Goal: Check status: Check status

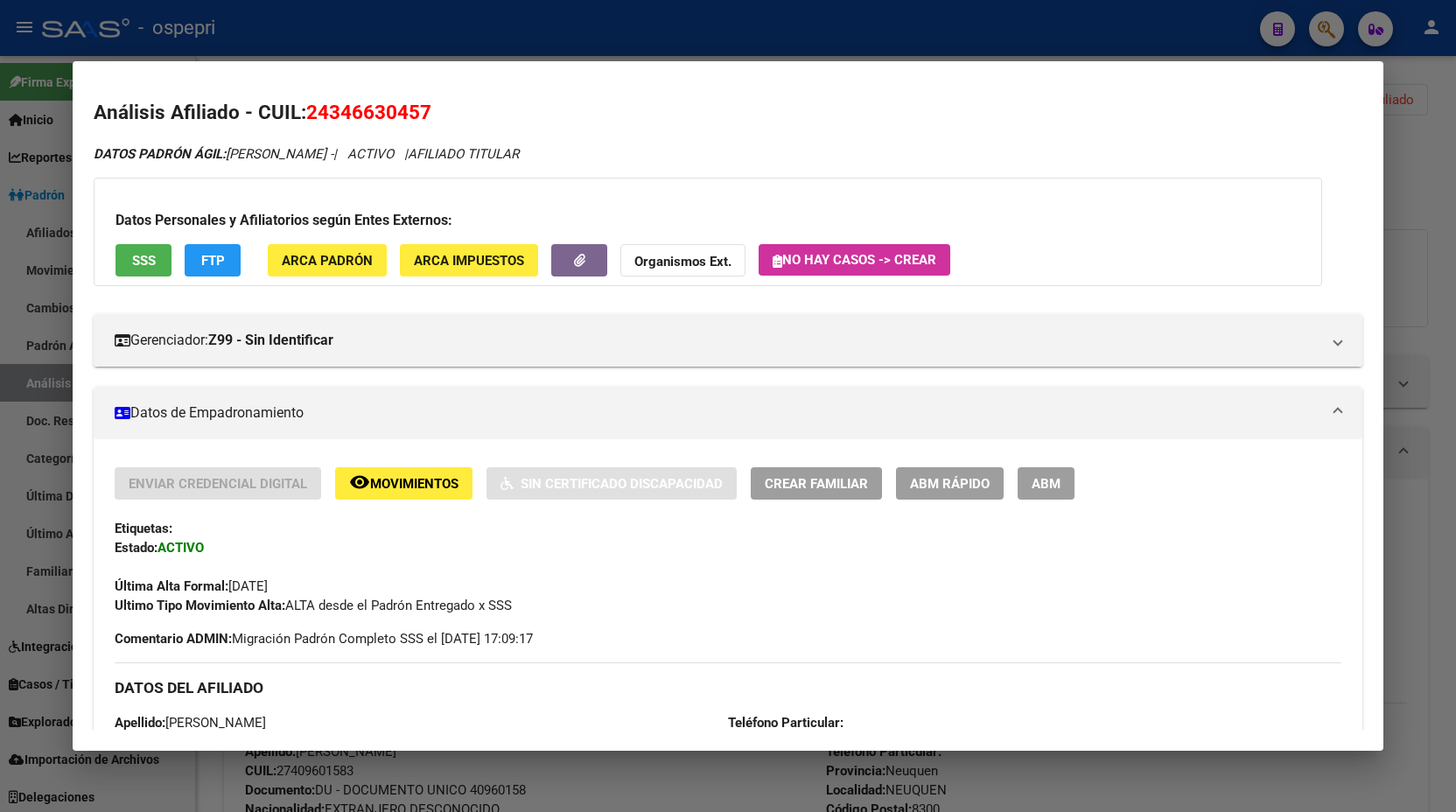
click at [1335, 47] on div at bounding box center [728, 406] width 1456 height 812
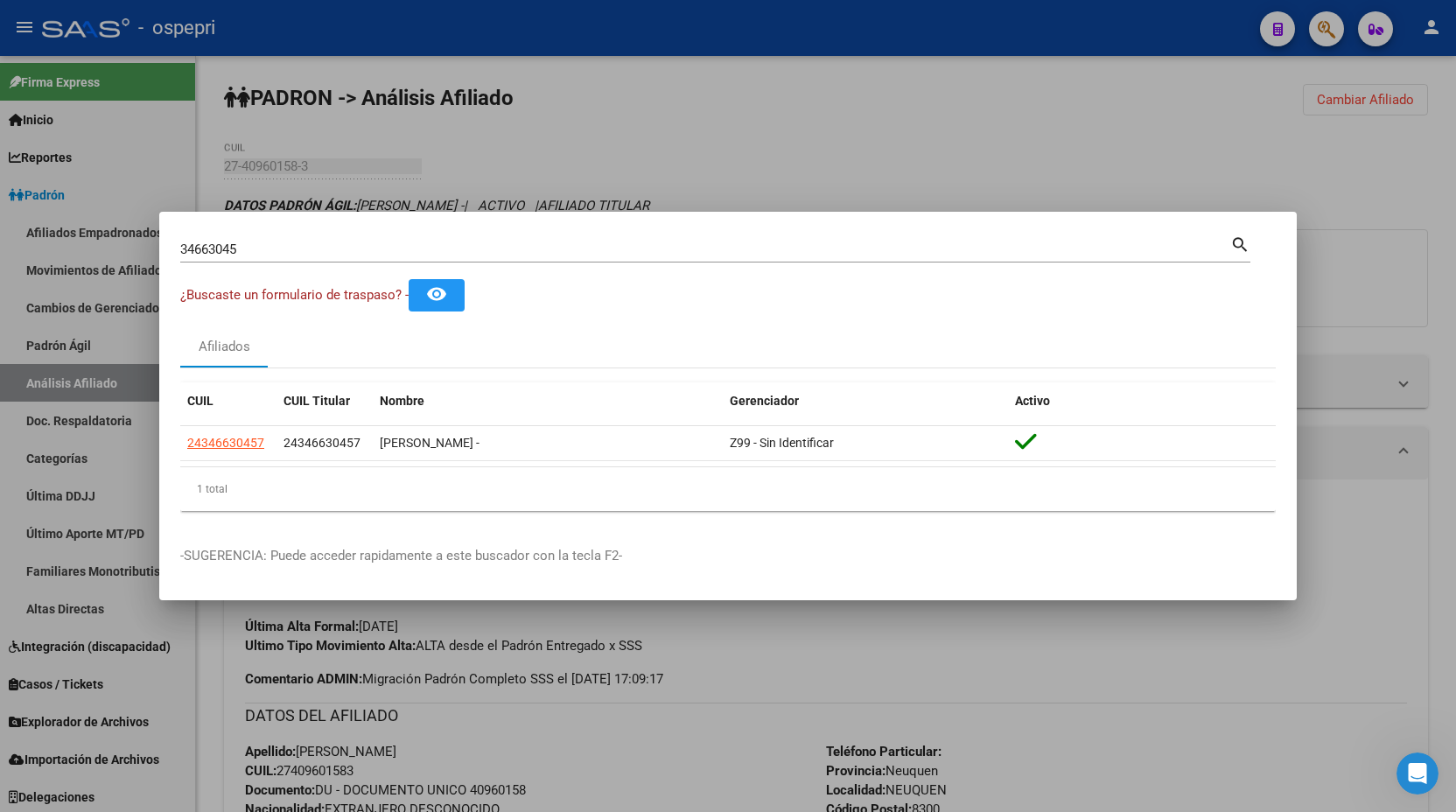
click at [1323, 37] on div at bounding box center [728, 406] width 1456 height 812
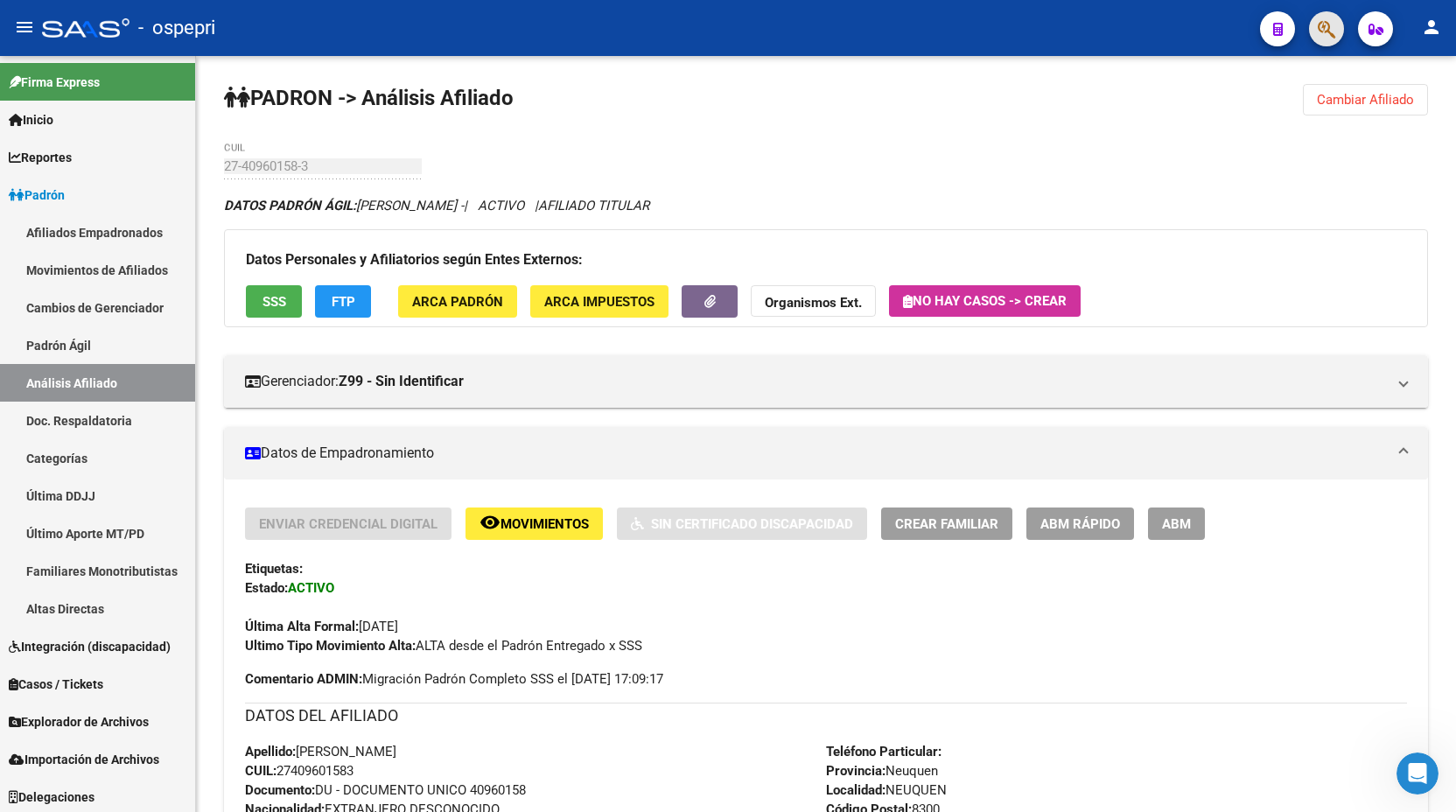
click at [1324, 45] on span "button" at bounding box center [1326, 29] width 17 height 36
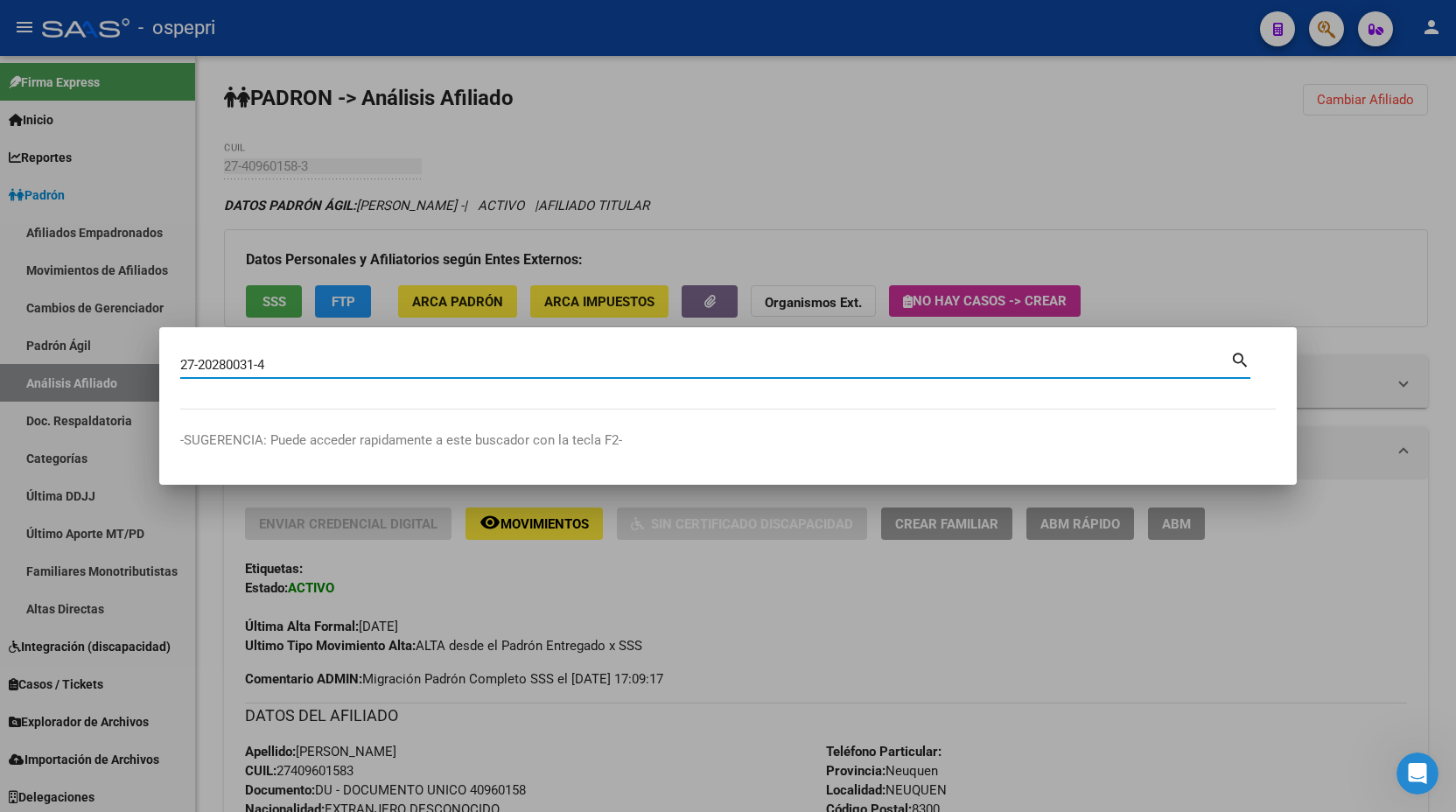
click at [306, 369] on input "27-20280031-4" at bounding box center [705, 364] width 1050 height 15
click at [201, 359] on input "27-20280031" at bounding box center [705, 364] width 1050 height 15
type input "20280031"
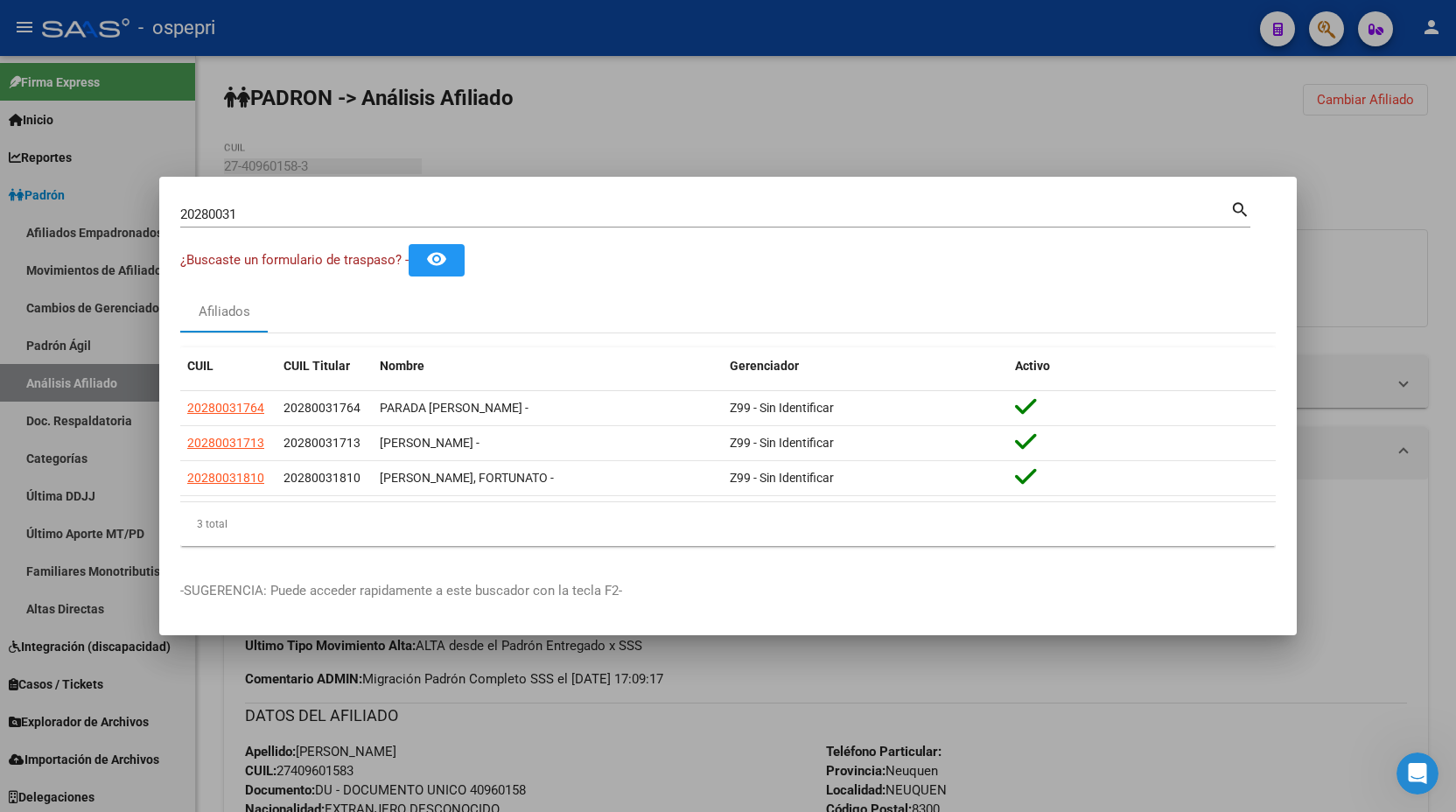
click at [675, 233] on div "20280031 Buscar (apellido, dni, [PERSON_NAME], nro traspaso, cuit, obra social)…" at bounding box center [714, 220] width 1070 height 46
click at [648, 217] on input "20280031" at bounding box center [705, 215] width 1050 height 15
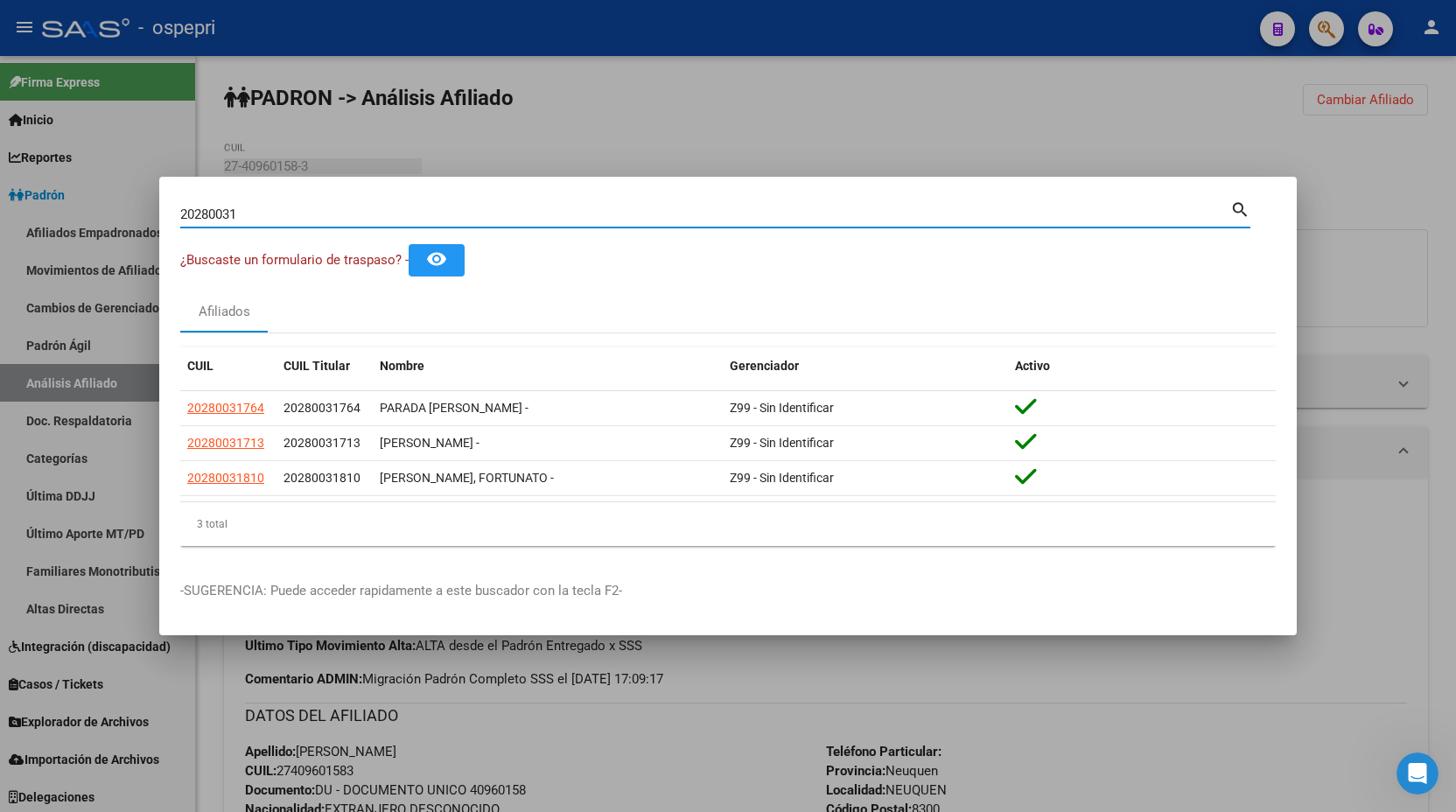
click at [648, 217] on input "20280031" at bounding box center [705, 215] width 1050 height 15
click at [1355, 313] on div at bounding box center [728, 406] width 1456 height 812
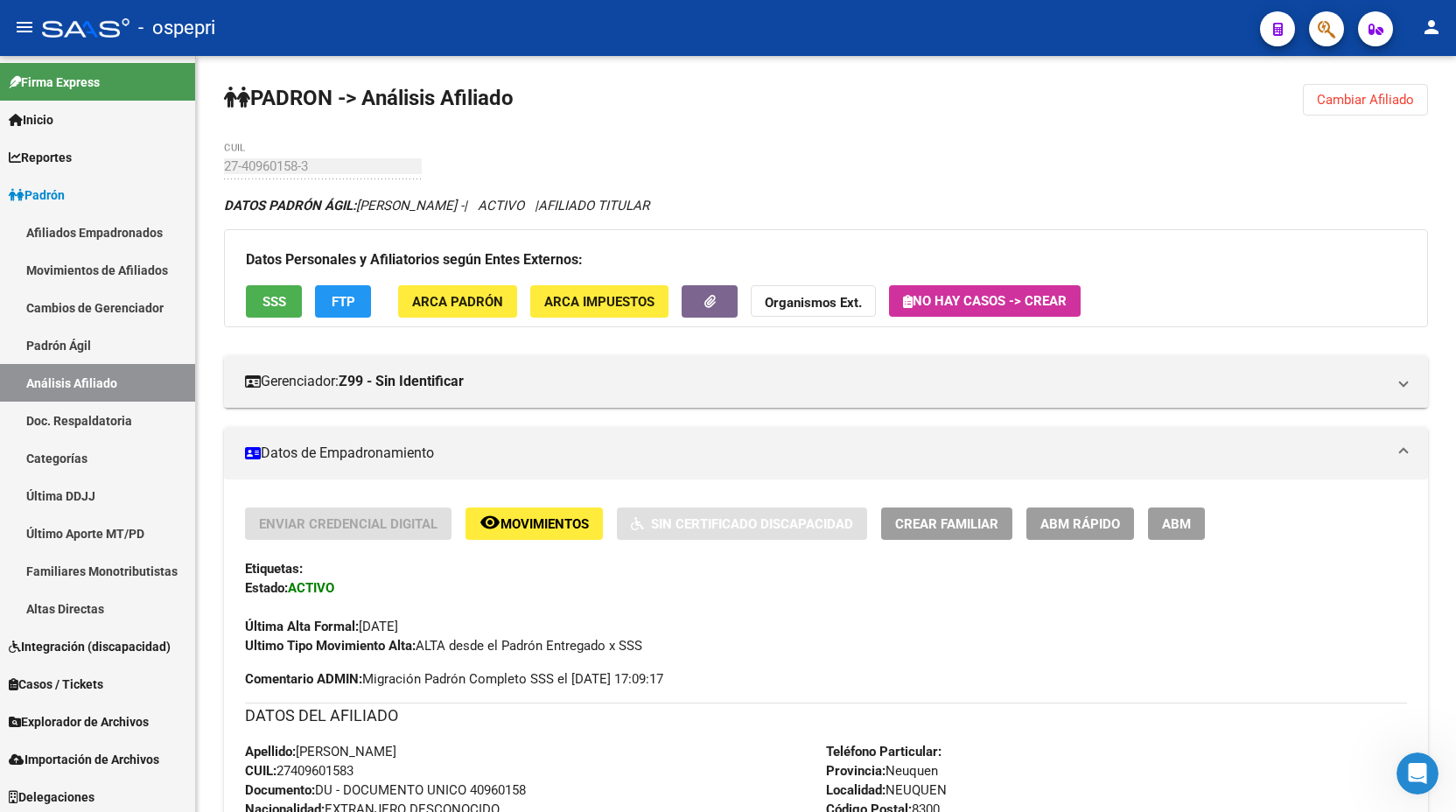
click at [1317, 42] on button "button" at bounding box center [1326, 29] width 35 height 35
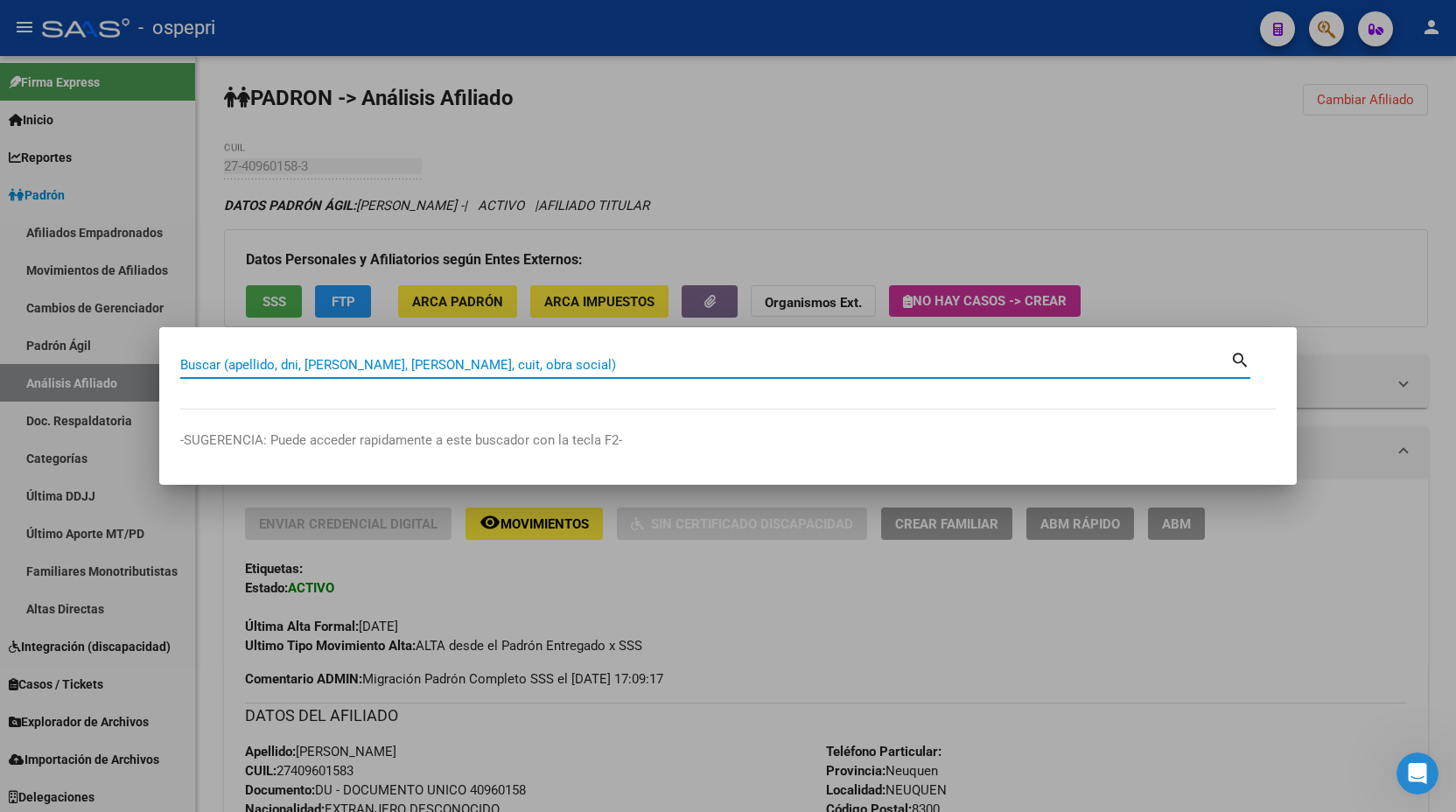
click at [329, 364] on input "Buscar (apellido, dni, [PERSON_NAME], [PERSON_NAME], cuit, obra social)" at bounding box center [705, 364] width 1050 height 15
click at [1179, 363] on input "Buscar (apellido, dni, [PERSON_NAME], [PERSON_NAME], cuit, obra social)" at bounding box center [705, 364] width 1050 height 15
paste input "20280031"
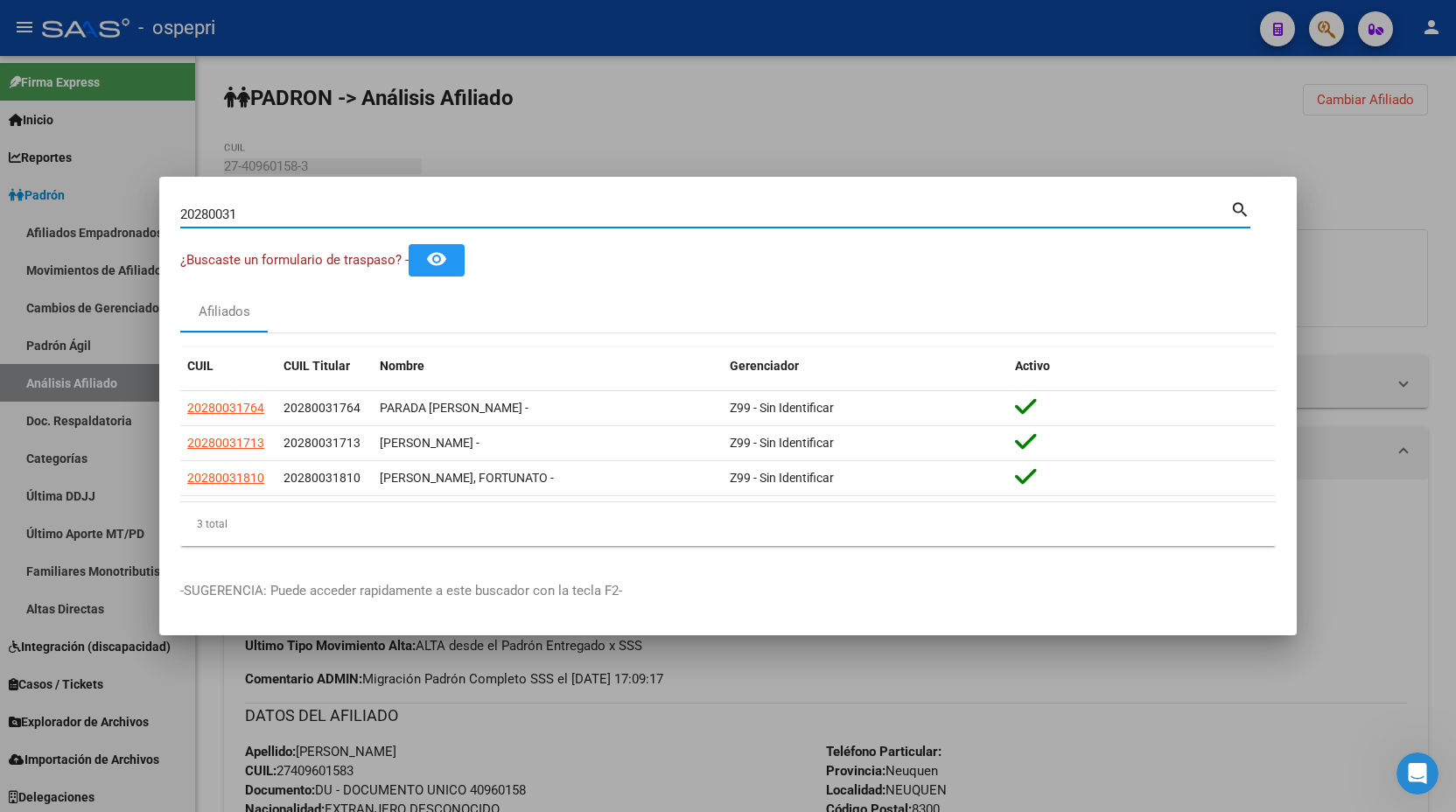
click at [1045, 207] on input "20280031" at bounding box center [705, 215] width 1050 height 15
click at [435, 207] on input "20280031" at bounding box center [705, 215] width 1050 height 15
click at [399, 210] on input "20280031" at bounding box center [705, 215] width 1050 height 15
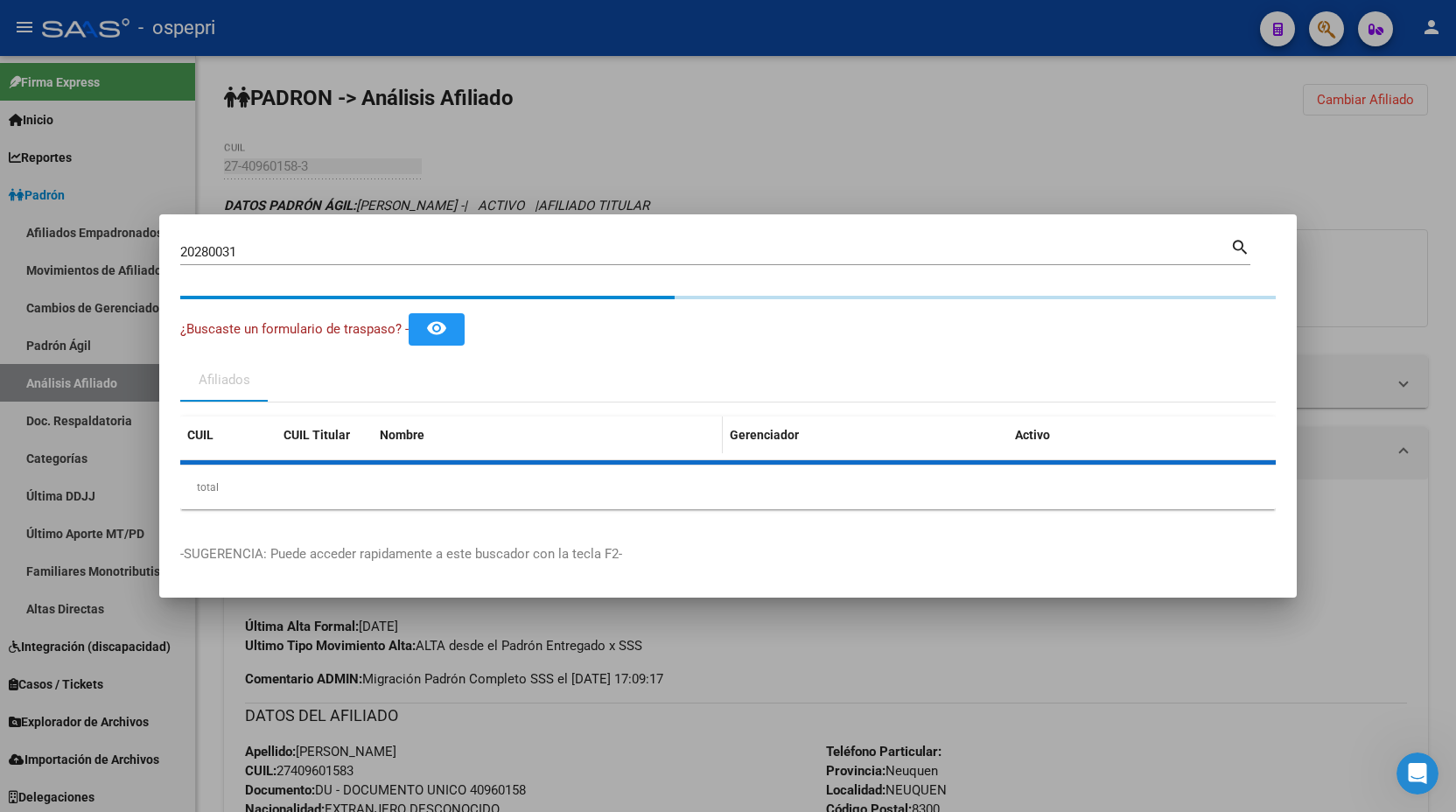
drag, startPoint x: 395, startPoint y: 447, endPoint x: 395, endPoint y: 431, distance: 16.0
click at [395, 438] on datatable-header-cell "Nombre" at bounding box center [547, 435] width 350 height 38
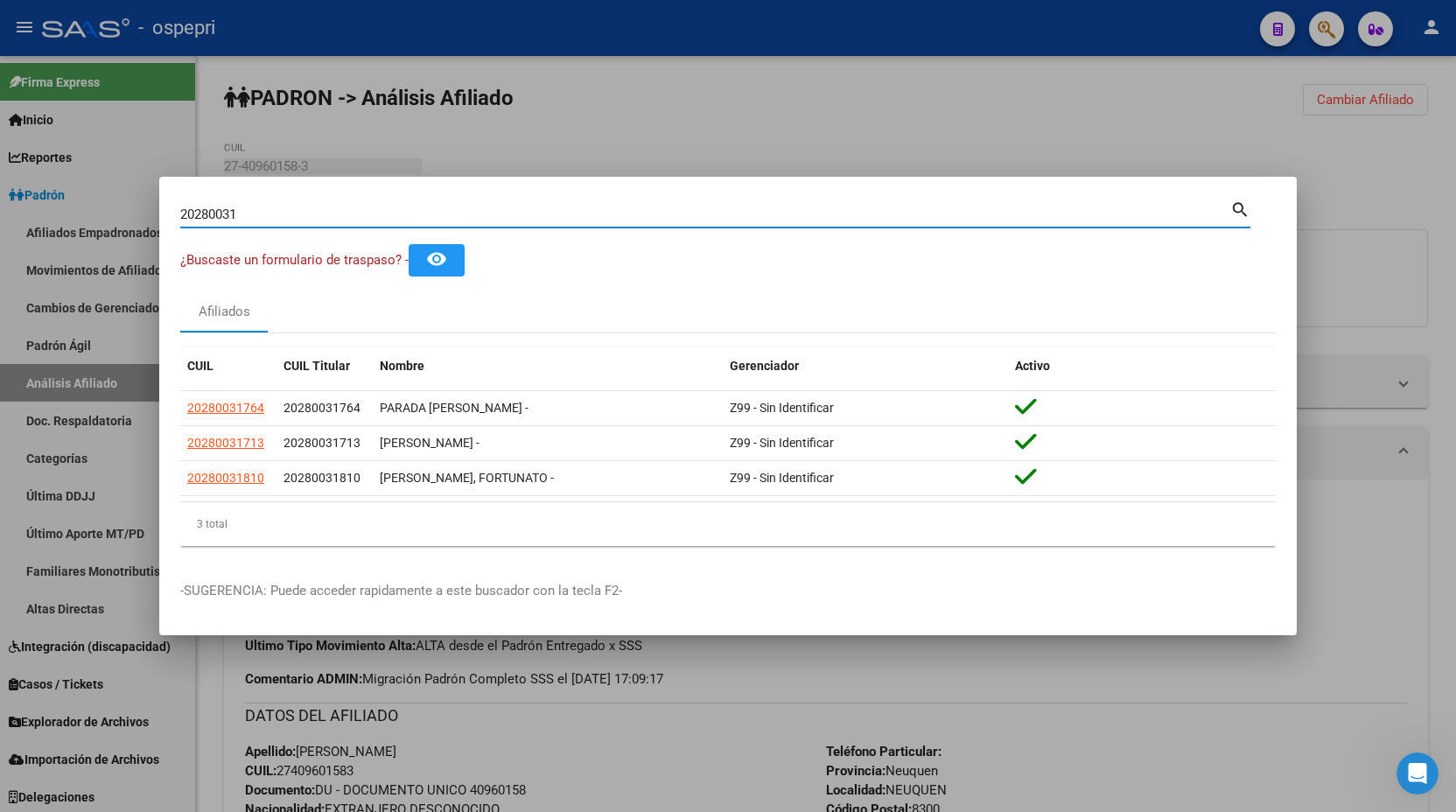
click at [180, 214] on input "20280031" at bounding box center [705, 215] width 1050 height 15
type input "27202800314"
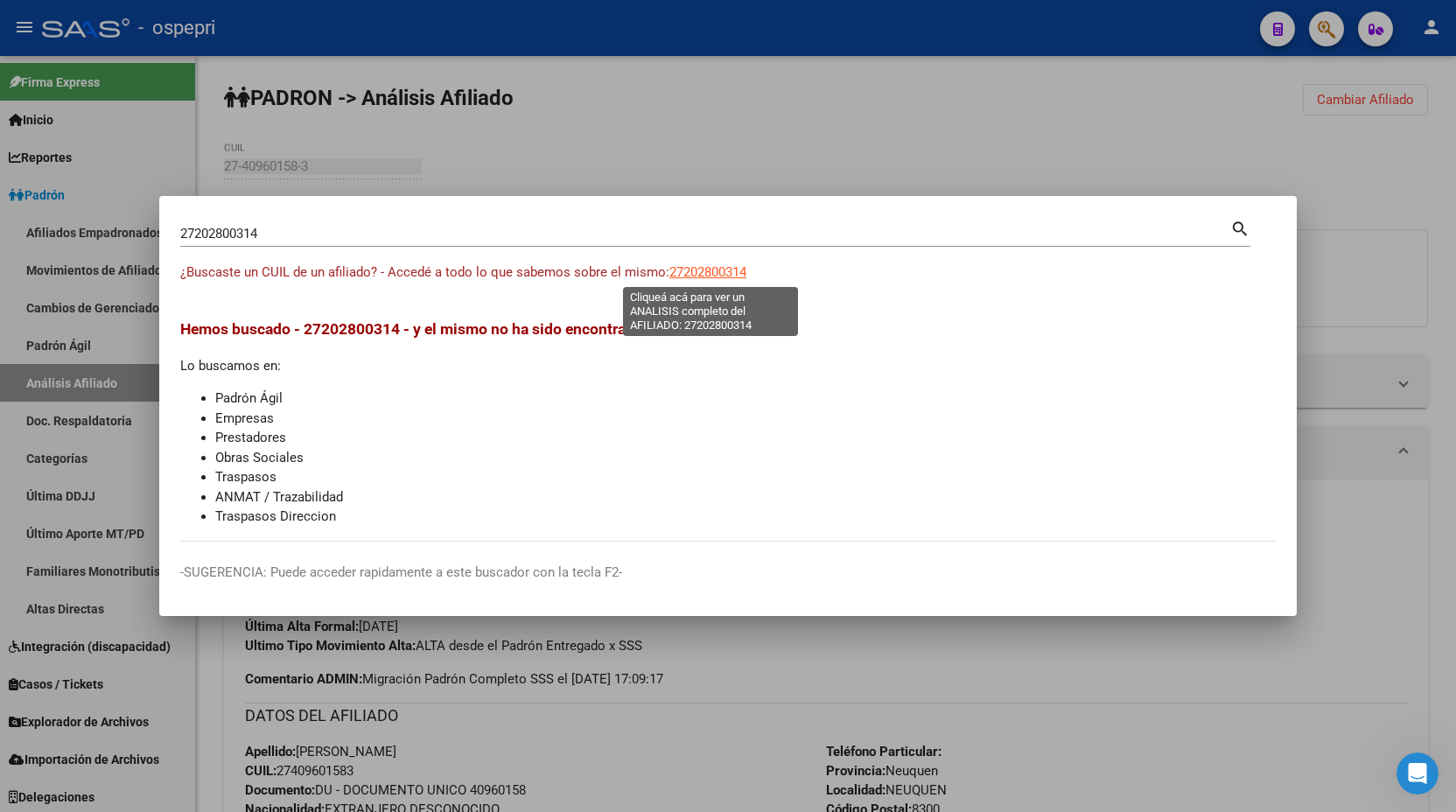
click at [684, 269] on span "27202800314" at bounding box center [708, 272] width 77 height 15
type textarea "27202800314"
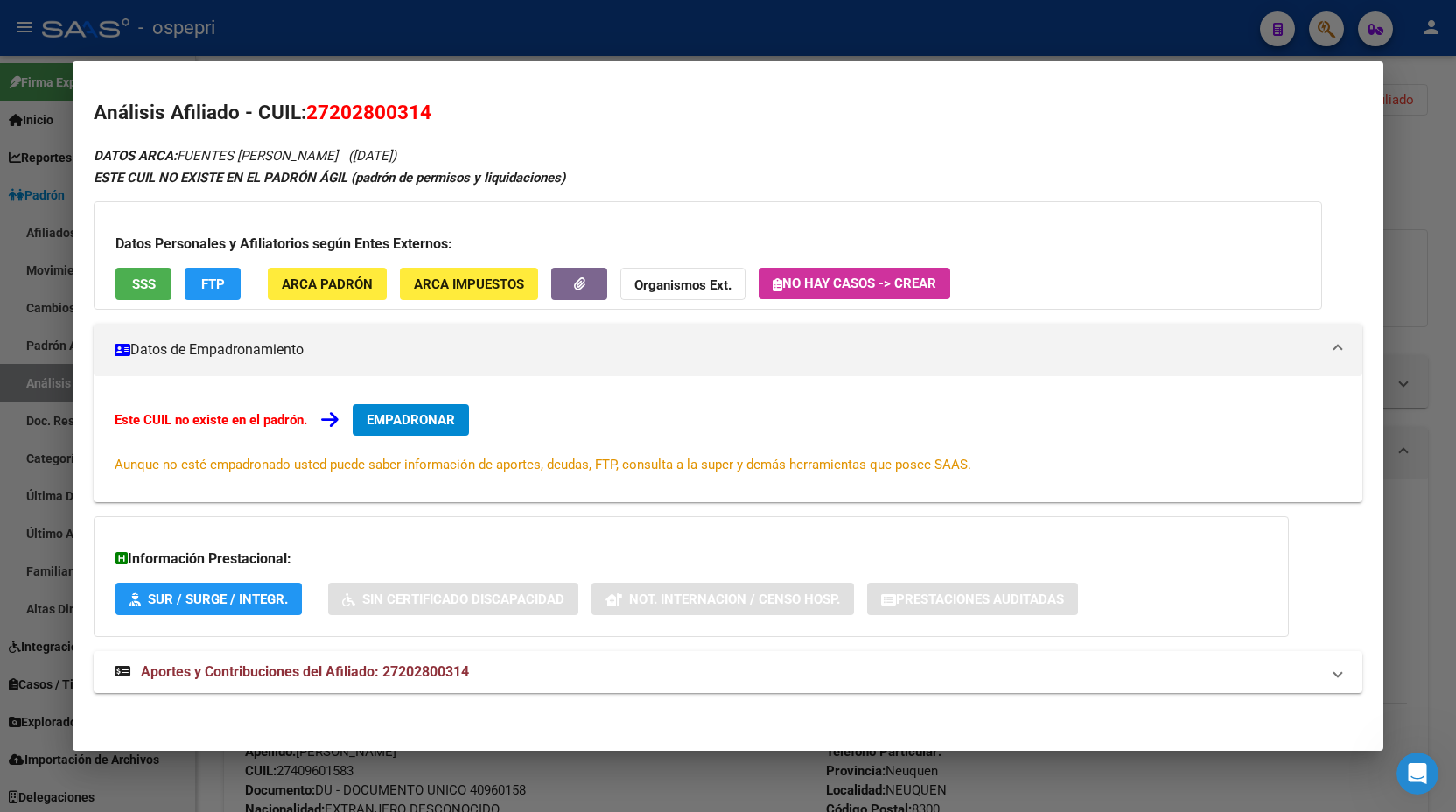
scroll to position [3, 0]
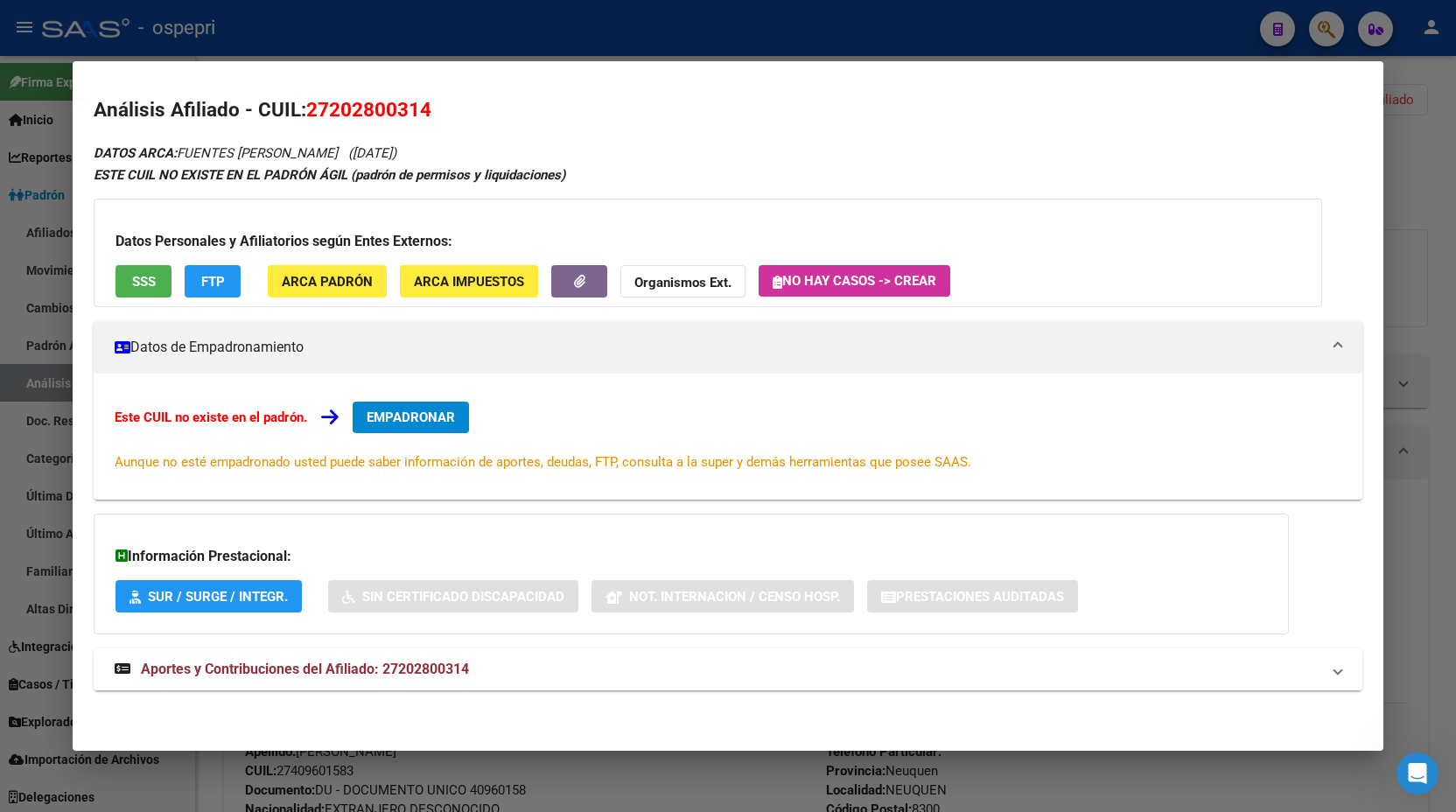
click at [530, 682] on mat-expansion-panel-header "Aportes y Contribuciones del Afiliado: 27202800314" at bounding box center [728, 668] width 1268 height 42
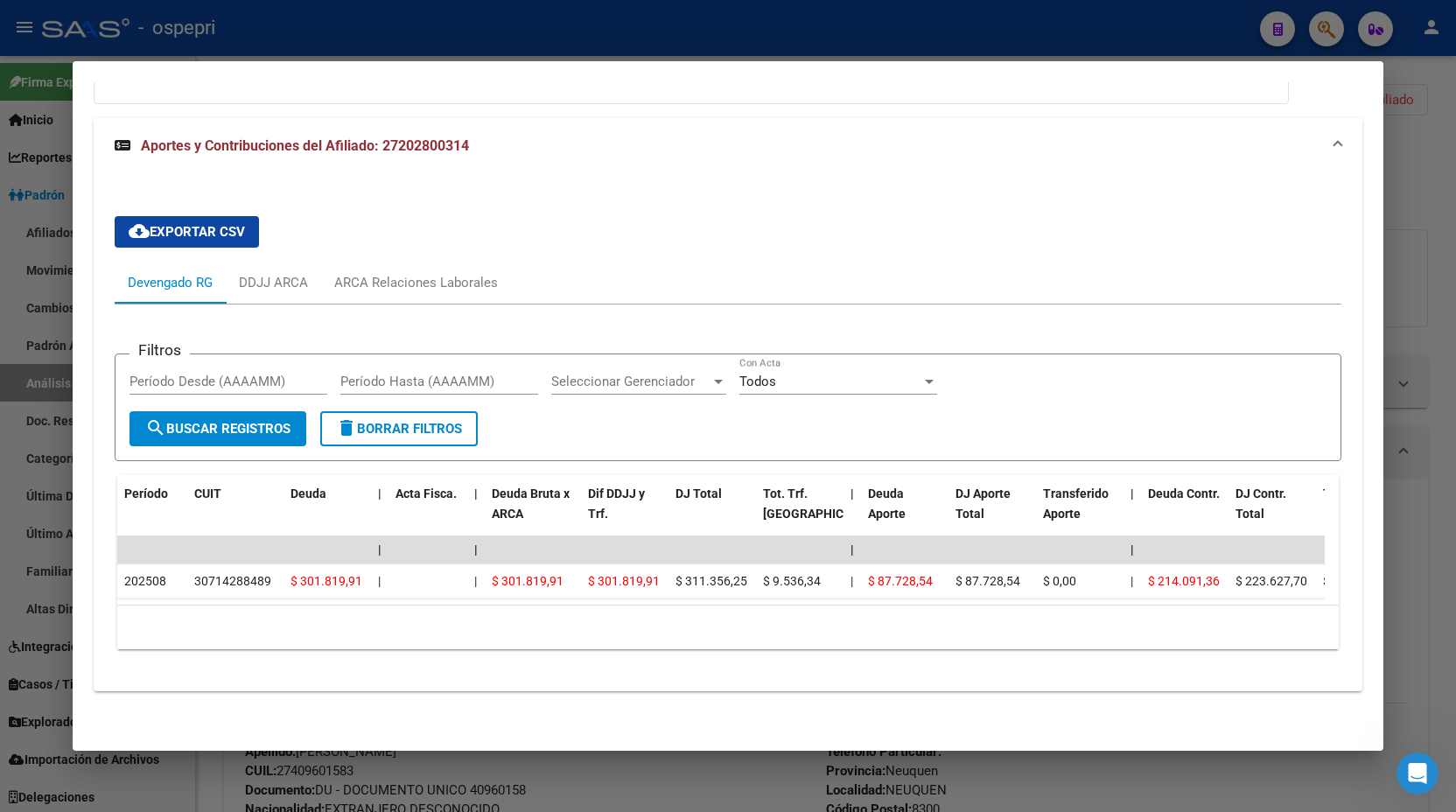
scroll to position [546, 0]
click at [731, 642] on div "10 total 1" at bounding box center [727, 626] width 1221 height 44
